Goal: Task Accomplishment & Management: Manage account settings

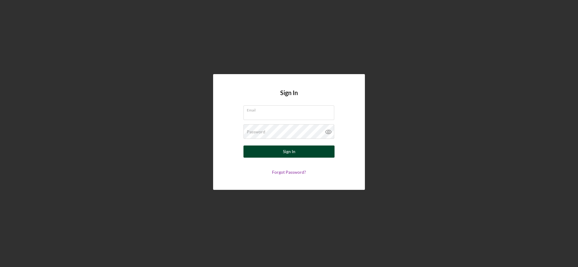
type input "[EMAIL_ADDRESS][DOMAIN_NAME]"
click at [299, 151] on button "Sign In" at bounding box center [289, 151] width 91 height 12
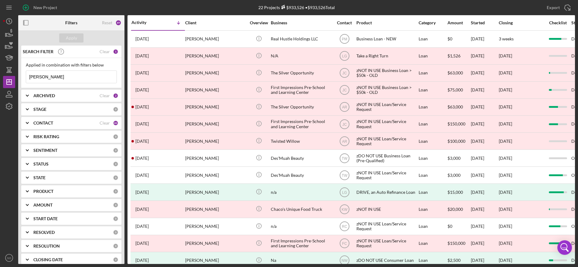
drag, startPoint x: 44, startPoint y: 77, endPoint x: 24, endPoint y: 76, distance: 19.8
click at [24, 76] on div "Applied in combination with filters below [PERSON_NAME] Icon/Menu Close" at bounding box center [71, 73] width 100 height 30
click at [11, 33] on icon "button" at bounding box center [9, 33] width 15 height 15
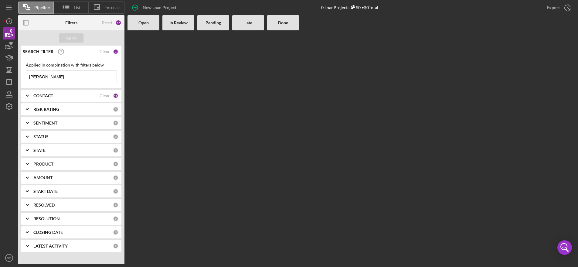
drag, startPoint x: 53, startPoint y: 78, endPoint x: 17, endPoint y: 78, distance: 36.1
click at [18, 78] on div "Pipeline List Forecast New Loan Project 0 Loan Projects $0 • $0 Total Export Ic…" at bounding box center [289, 132] width 572 height 264
click at [58, 78] on input "mclau" at bounding box center [71, 77] width 91 height 12
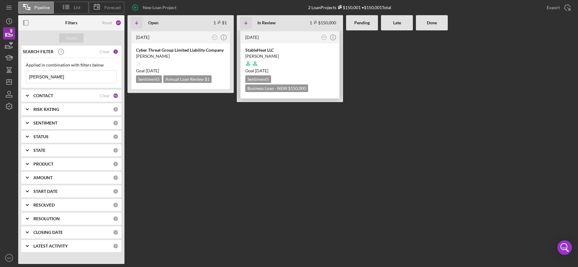
type input "[PERSON_NAME]"
click at [323, 58] on div at bounding box center [289, 64] width 89 height 12
click at [304, 64] on div at bounding box center [289, 64] width 89 height 12
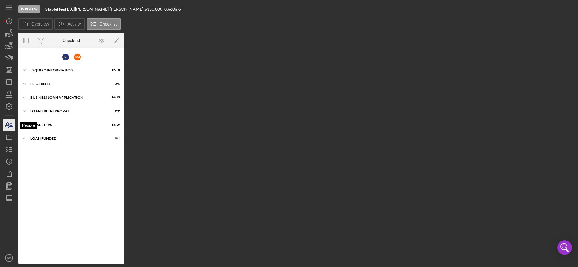
click at [10, 127] on icon "button" at bounding box center [9, 125] width 15 height 15
